Goal: Task Accomplishment & Management: Use online tool/utility

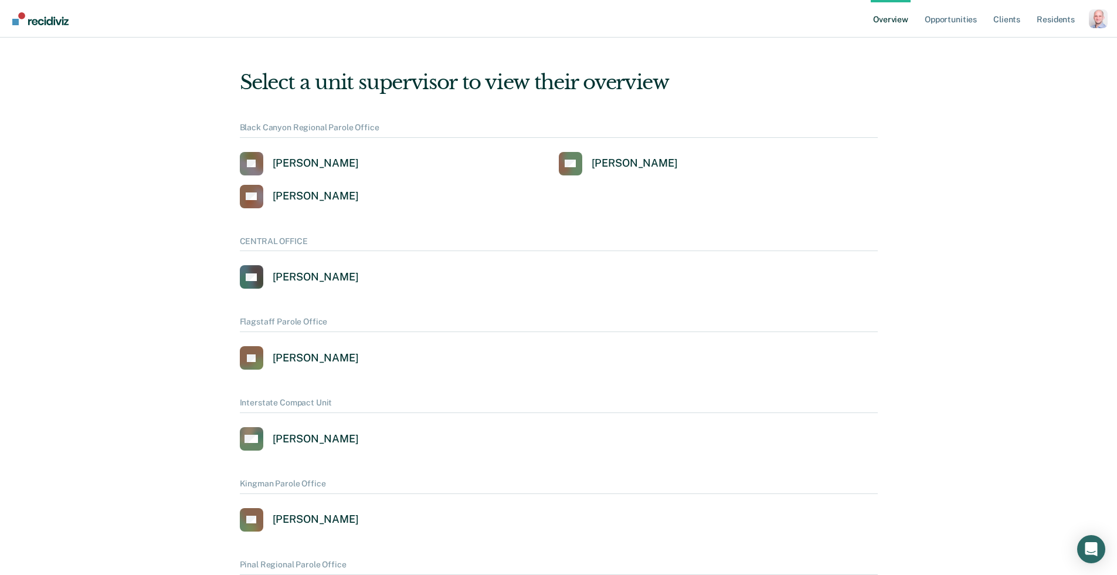
click at [1099, 26] on div "Profile dropdown button" at bounding box center [1098, 18] width 19 height 19
click at [1041, 49] on link "Profile" at bounding box center [1051, 47] width 94 height 10
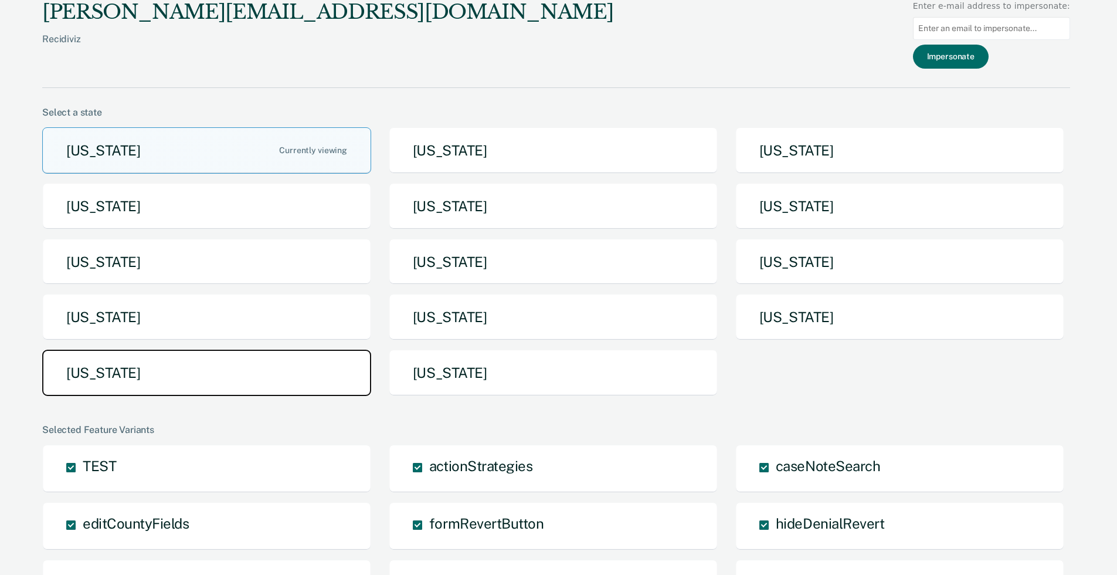
click at [156, 363] on button "[US_STATE]" at bounding box center [206, 372] width 329 height 46
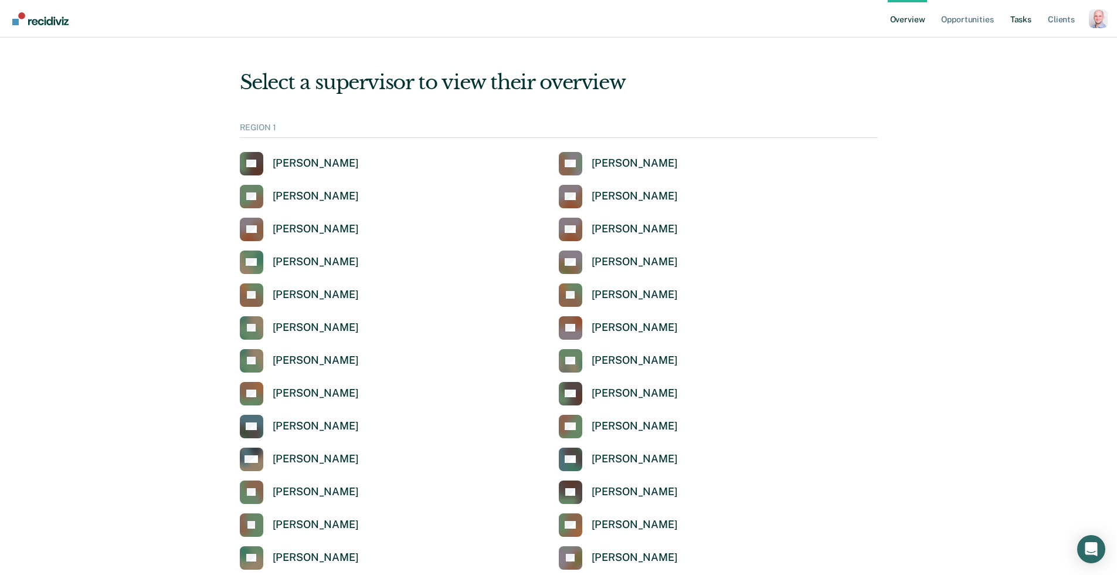
click at [1019, 23] on link "Tasks" at bounding box center [1021, 19] width 26 height 38
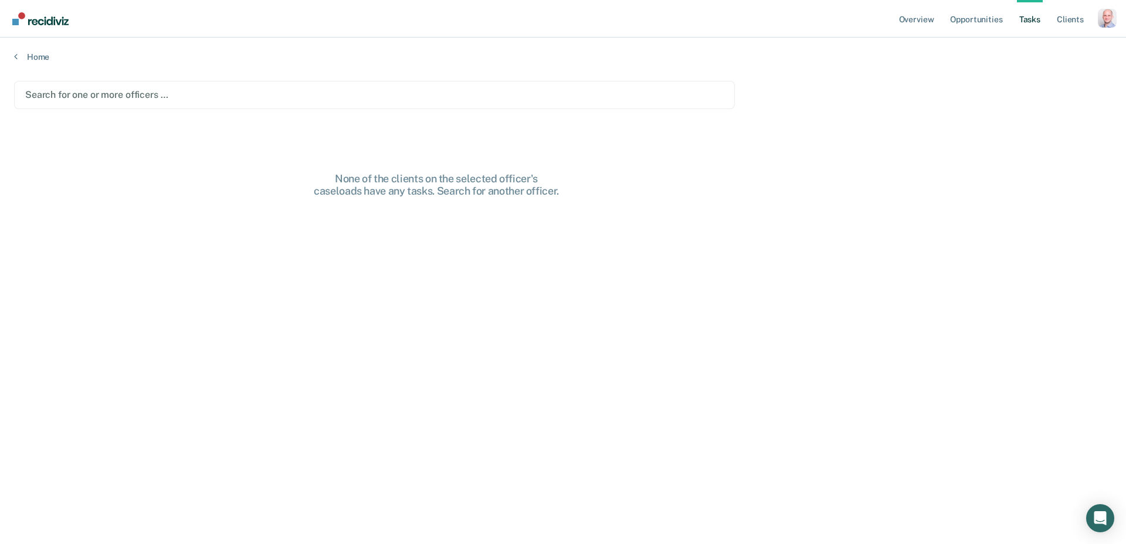
click at [242, 87] on div "Search for one or more officers …" at bounding box center [374, 95] width 701 height 16
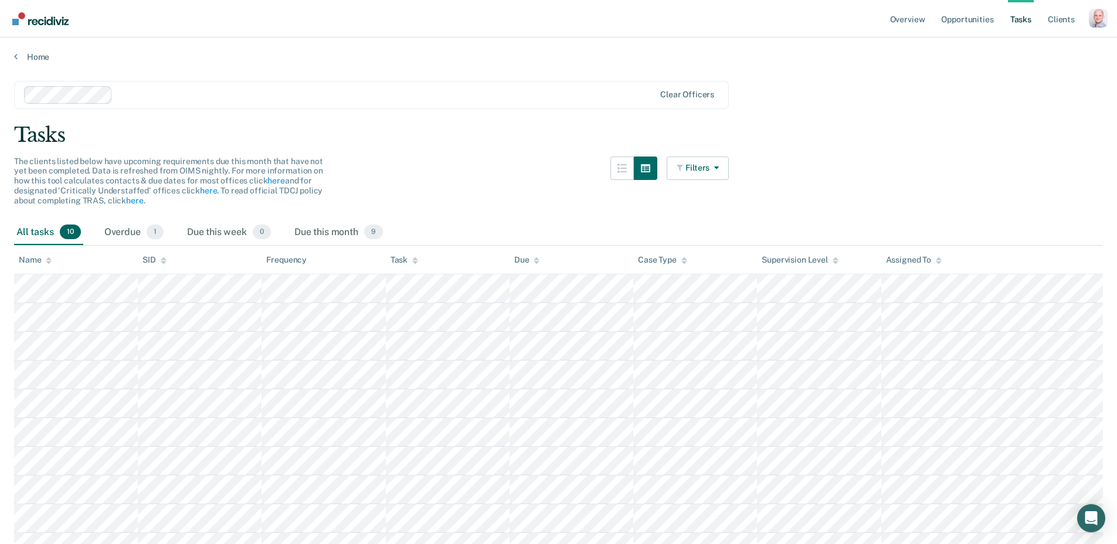
click at [1028, 15] on link "Tasks" at bounding box center [1021, 19] width 26 height 38
click at [682, 264] on div at bounding box center [684, 260] width 6 height 10
click at [685, 260] on icon at bounding box center [684, 261] width 6 height 8
click at [417, 257] on icon at bounding box center [415, 261] width 6 height 8
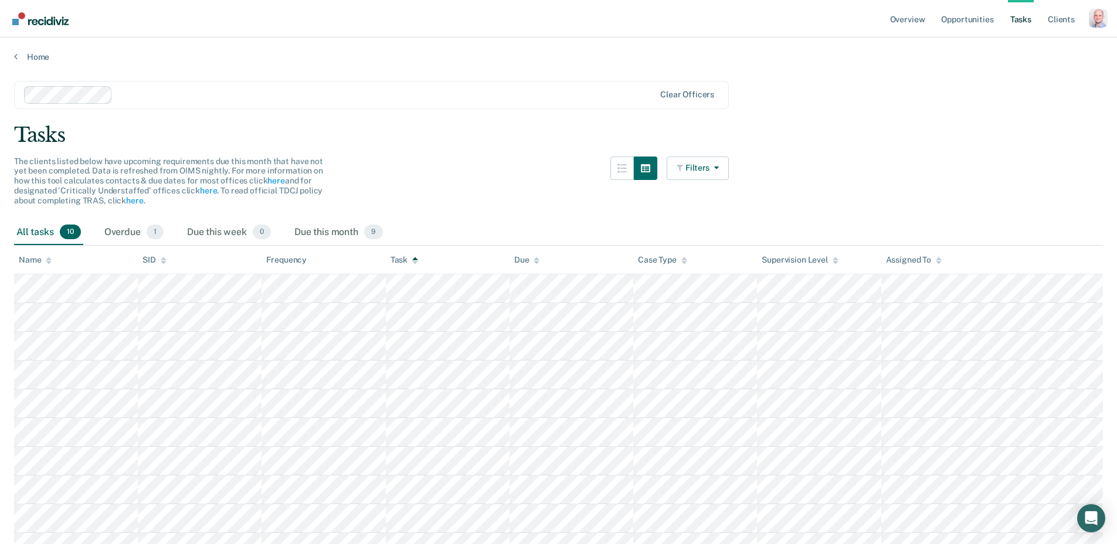
click at [417, 257] on icon at bounding box center [415, 261] width 6 height 8
click at [709, 171] on button "Filters" at bounding box center [698, 168] width 62 height 23
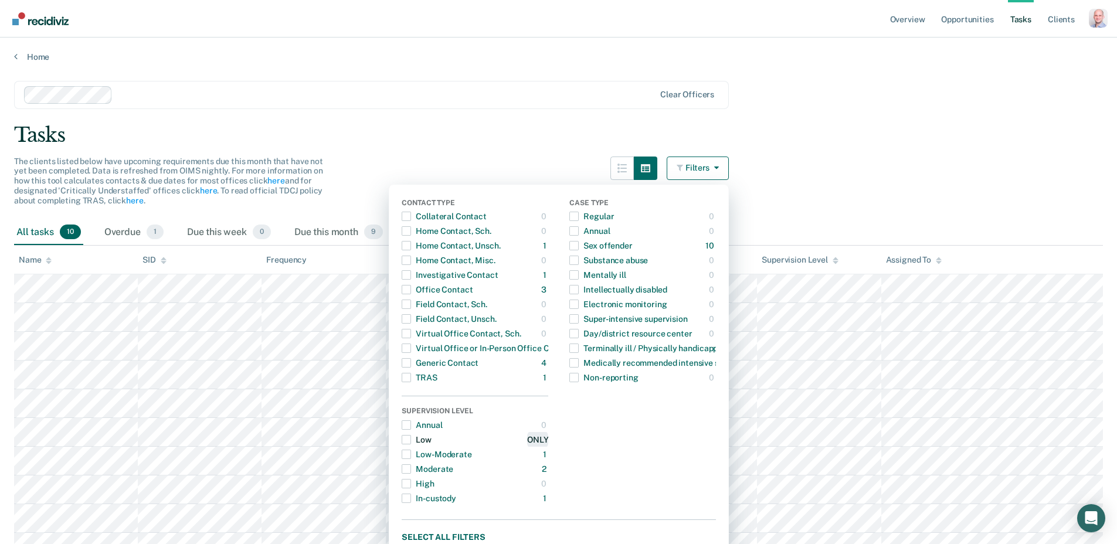
click at [548, 441] on div "ONLY" at bounding box center [537, 439] width 21 height 19
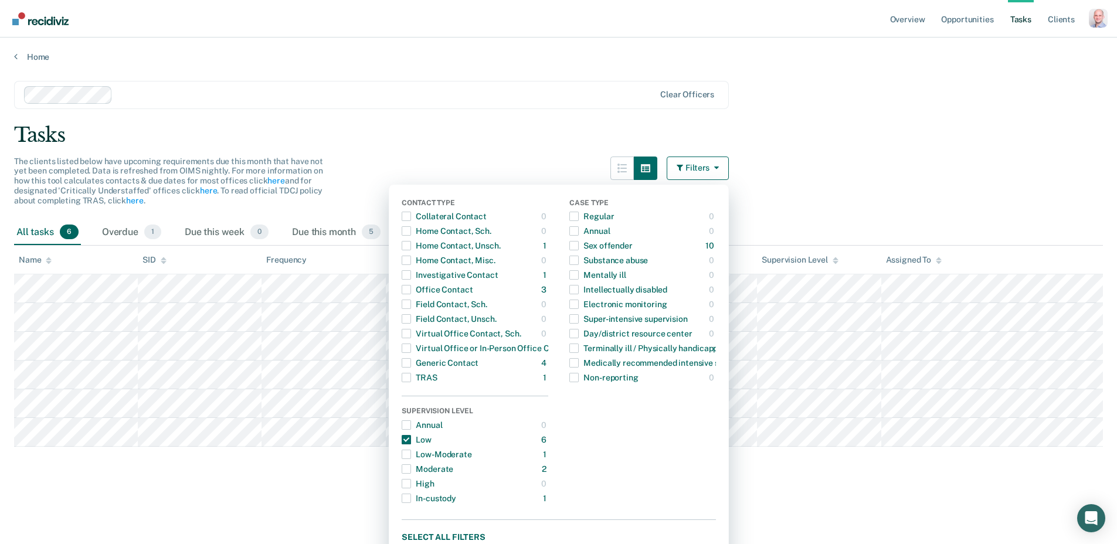
click at [572, 146] on div "Tasks" at bounding box center [558, 135] width 1089 height 24
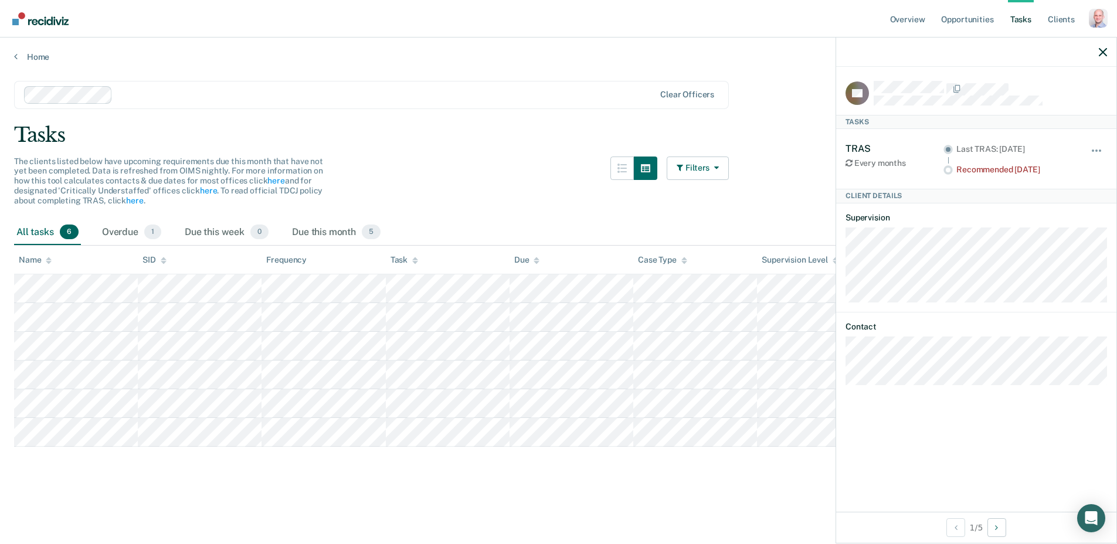
click at [481, 201] on div "The clients listed below have upcoming requirements due this month that have no…" at bounding box center [371, 188] width 715 height 63
click at [685, 164] on icon "button" at bounding box center [681, 168] width 9 height 8
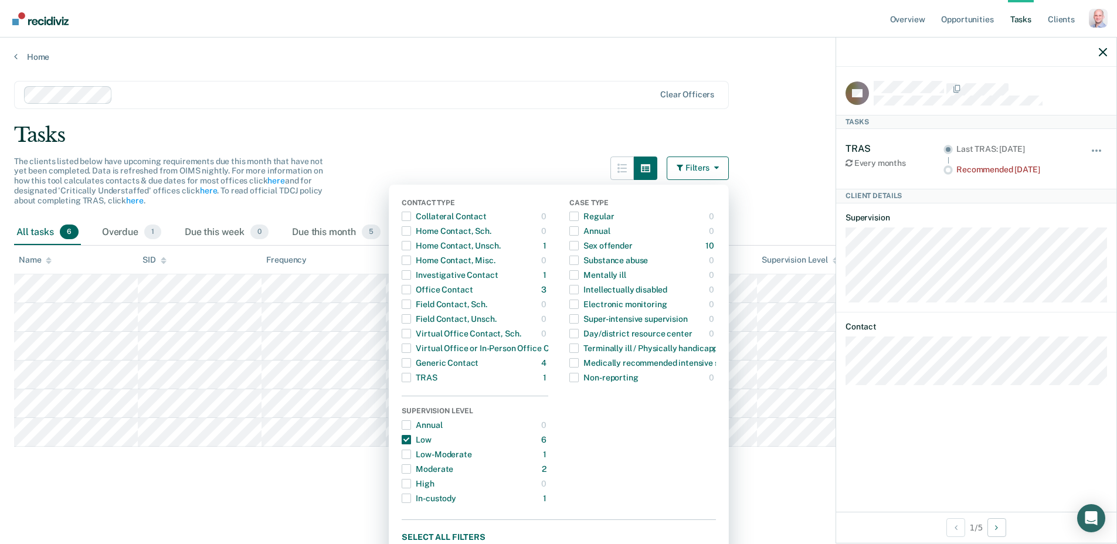
click at [399, 135] on div "Tasks" at bounding box center [558, 135] width 1089 height 24
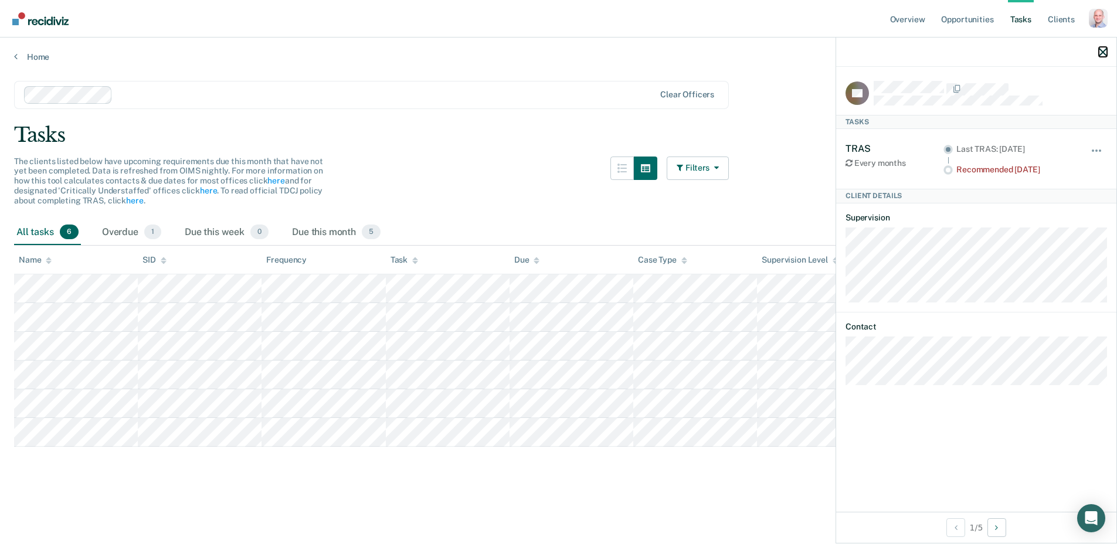
click at [1105, 53] on icon "button" at bounding box center [1103, 52] width 8 height 8
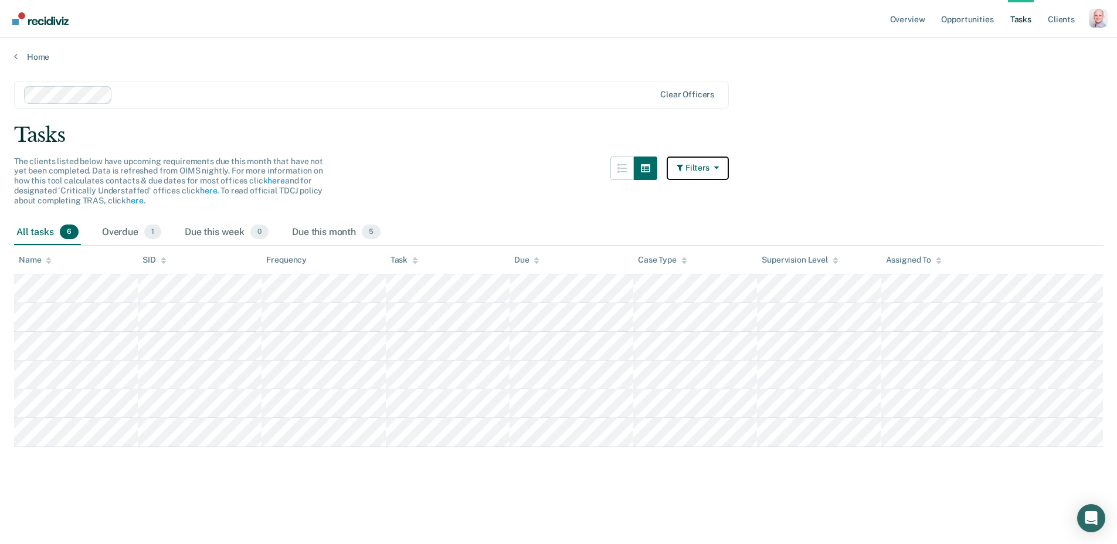
click at [696, 172] on button "Filters" at bounding box center [698, 168] width 62 height 23
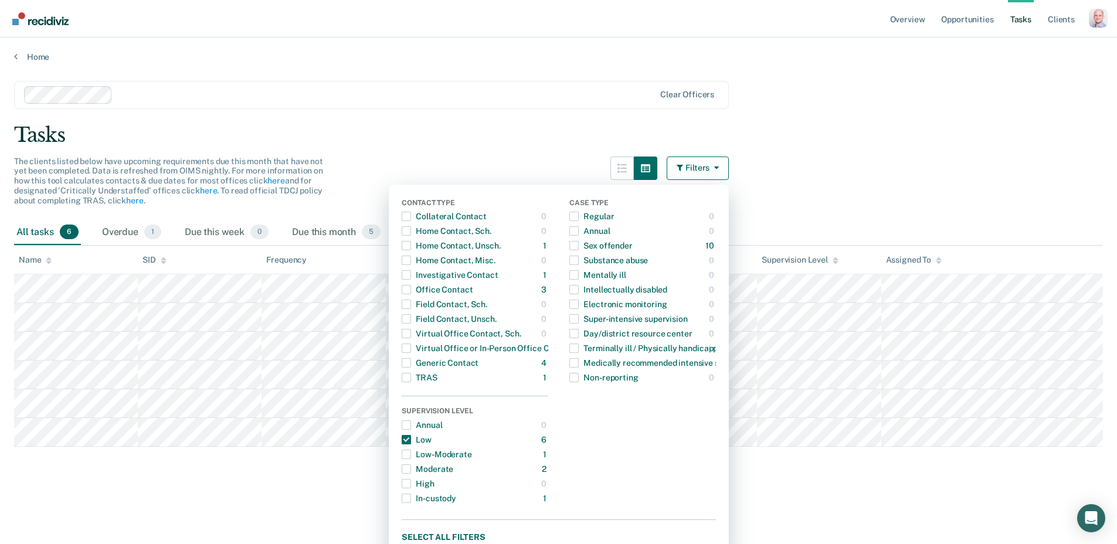
click at [696, 172] on button "Filters" at bounding box center [698, 168] width 62 height 23
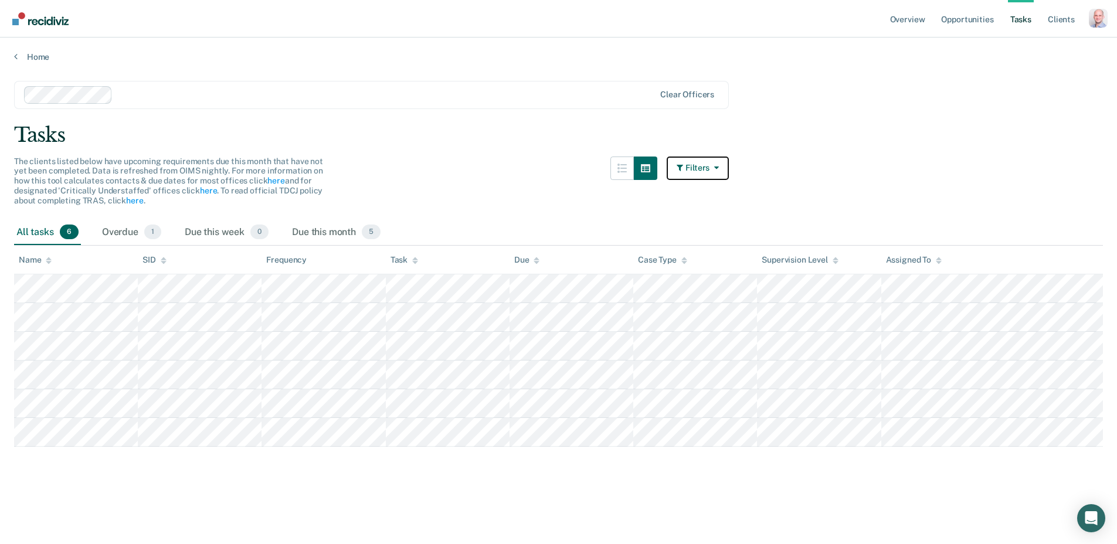
click at [728, 168] on button "Filters" at bounding box center [698, 168] width 62 height 23
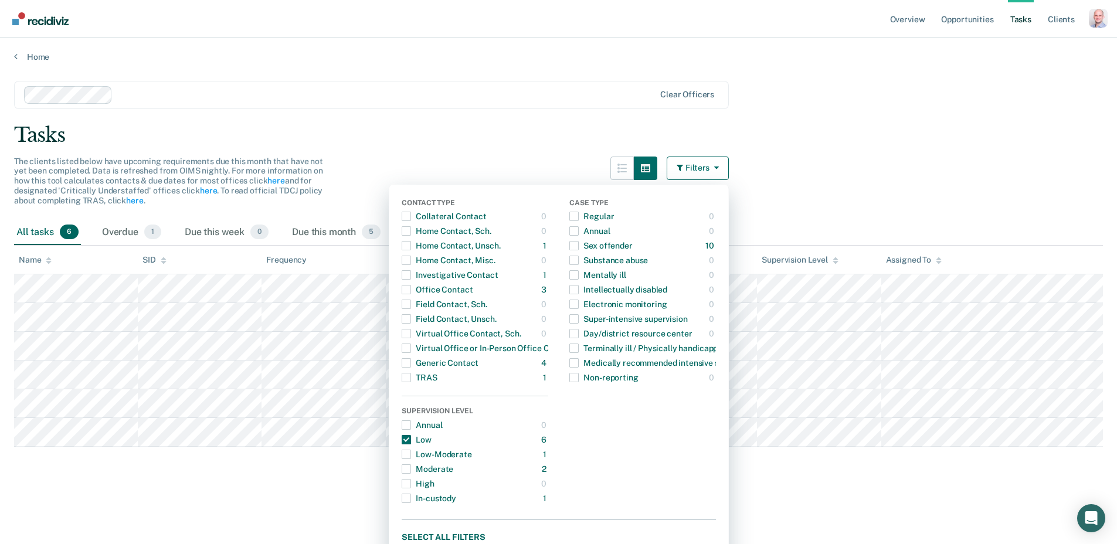
drag, startPoint x: 351, startPoint y: 121, endPoint x: 374, endPoint y: 133, distance: 25.4
click at [351, 121] on main "Clear officers Tasks The clients listed below have upcoming requirements due th…" at bounding box center [558, 301] width 1117 height 478
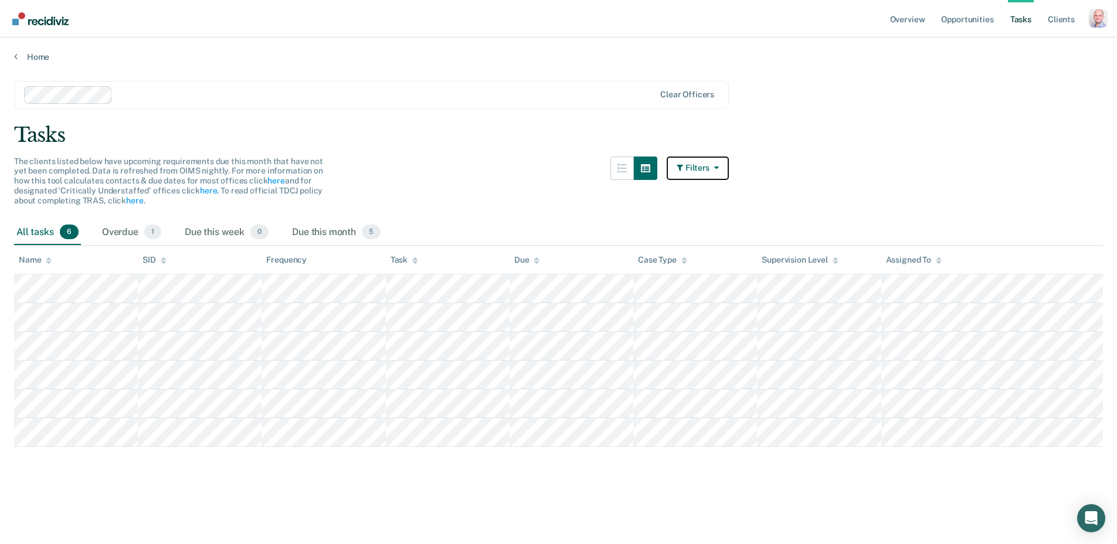
click at [701, 171] on button "Filters" at bounding box center [698, 168] width 62 height 23
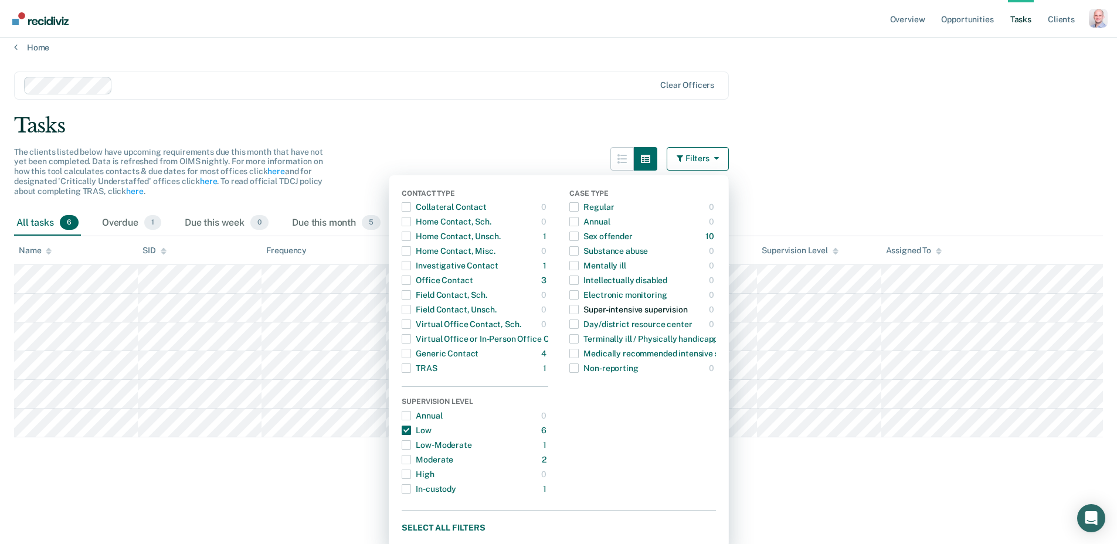
scroll to position [14, 0]
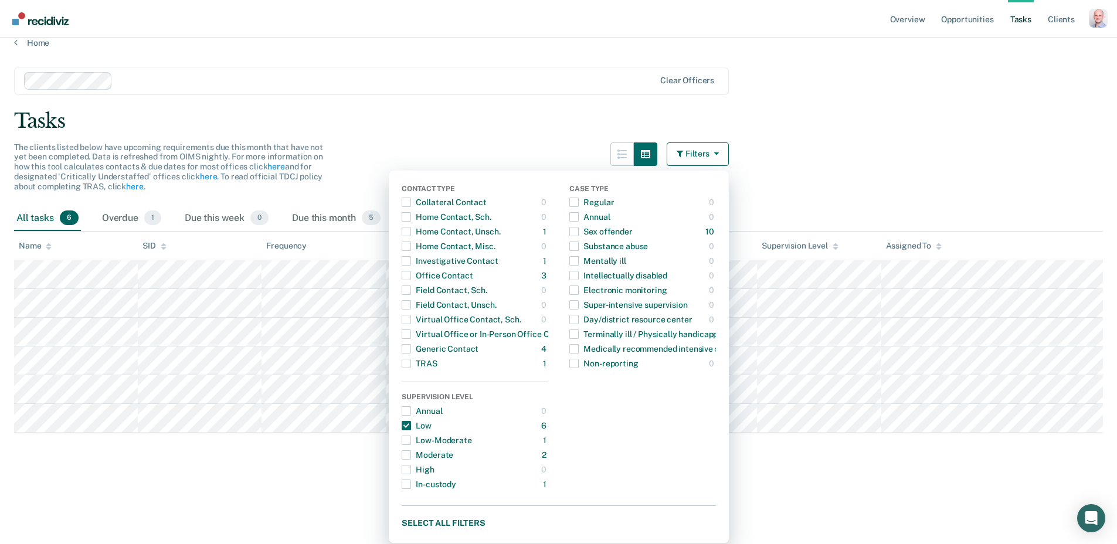
click at [602, 414] on div "Case Type Regular 0 ONLY Annual 0 ONLY Sex offender 10 ONLY Substance abuse 0 O…" at bounding box center [642, 338] width 147 height 307
click at [439, 335] on div "Virtual Office or In-Person Office Contact" at bounding box center [488, 334] width 172 height 19
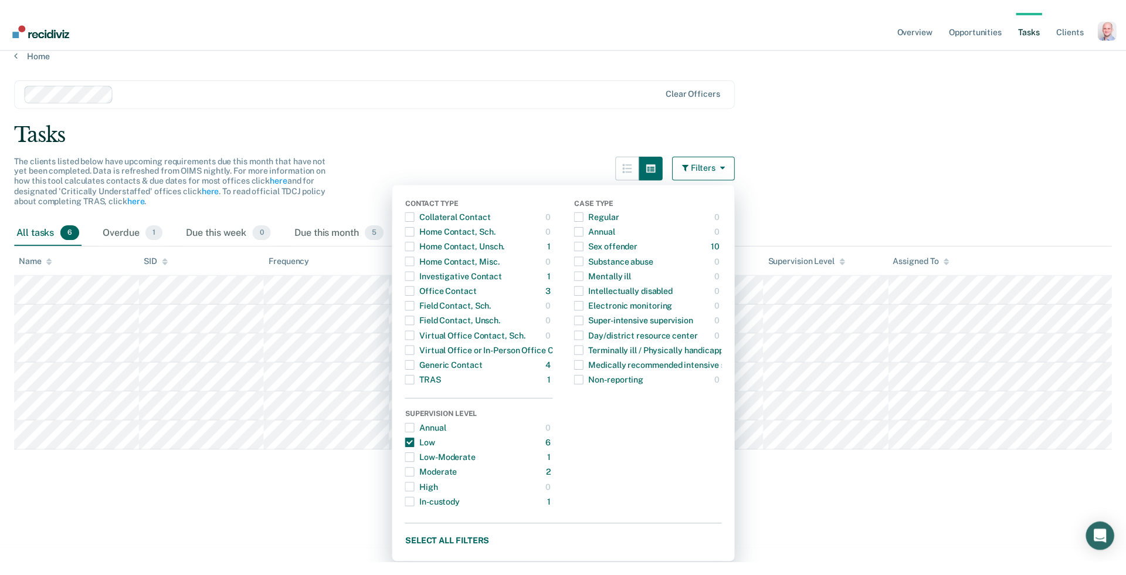
scroll to position [0, 0]
